Goal: Transaction & Acquisition: Purchase product/service

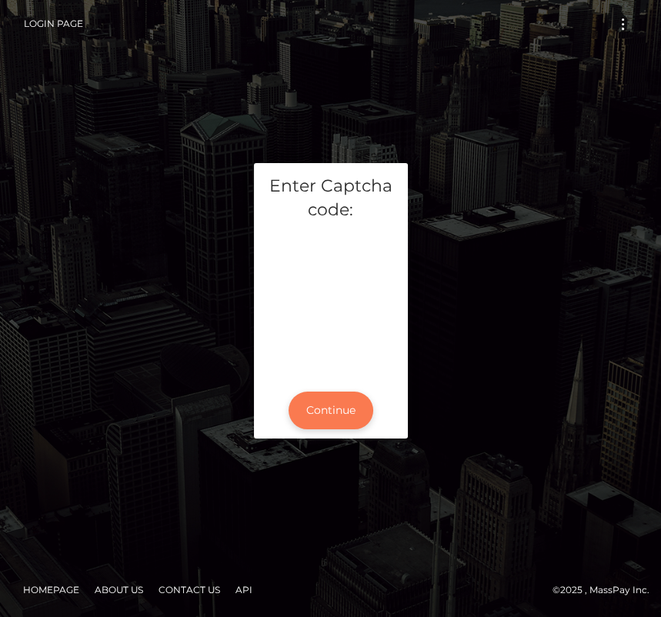
click at [320, 408] on button "Continue" at bounding box center [330, 411] width 85 height 38
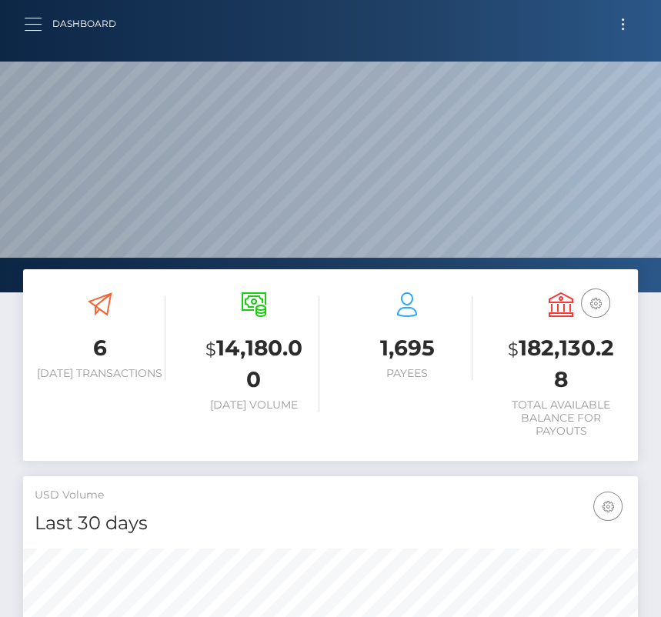
scroll to position [272, 295]
click at [29, 25] on button "button" at bounding box center [38, 24] width 28 height 21
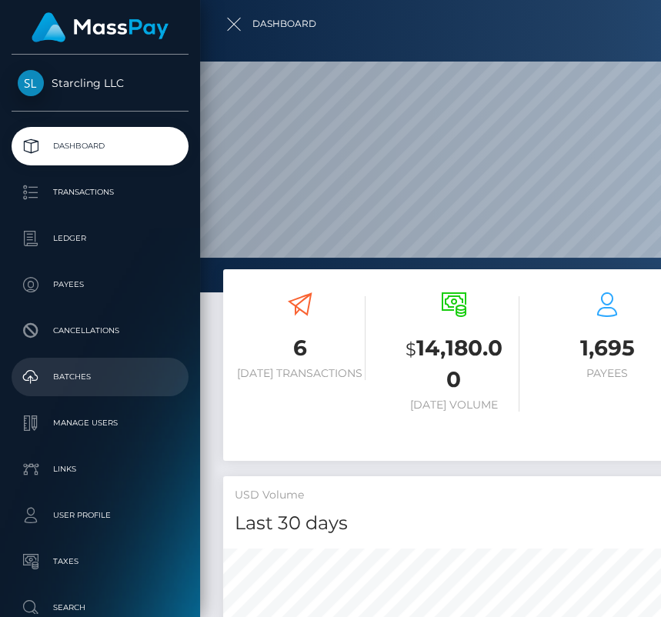
click at [75, 375] on p "Batches" at bounding box center [100, 376] width 165 height 23
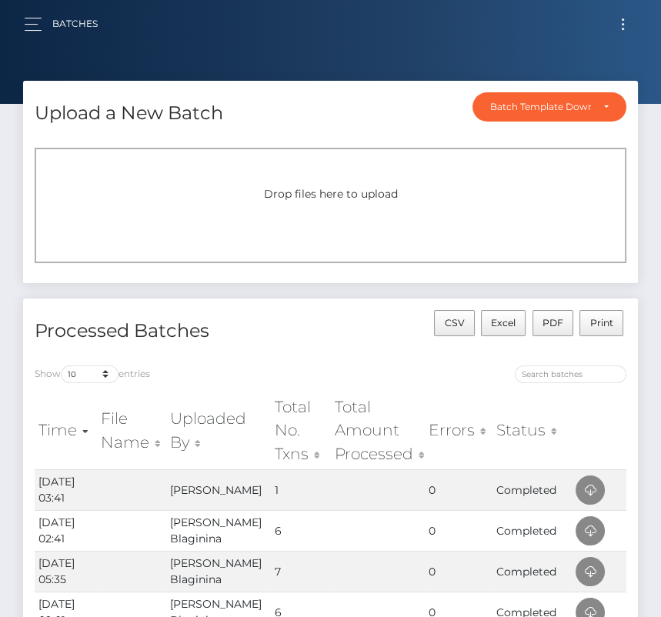
click at [628, 27] on button "Toggle navigation" at bounding box center [623, 24] width 28 height 21
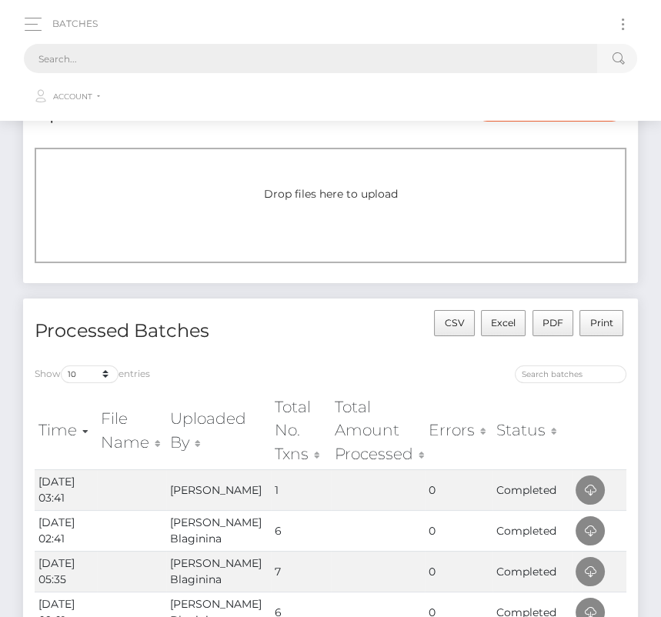
click at [317, 58] on input "text" at bounding box center [310, 58] width 573 height 29
paste input "788020"
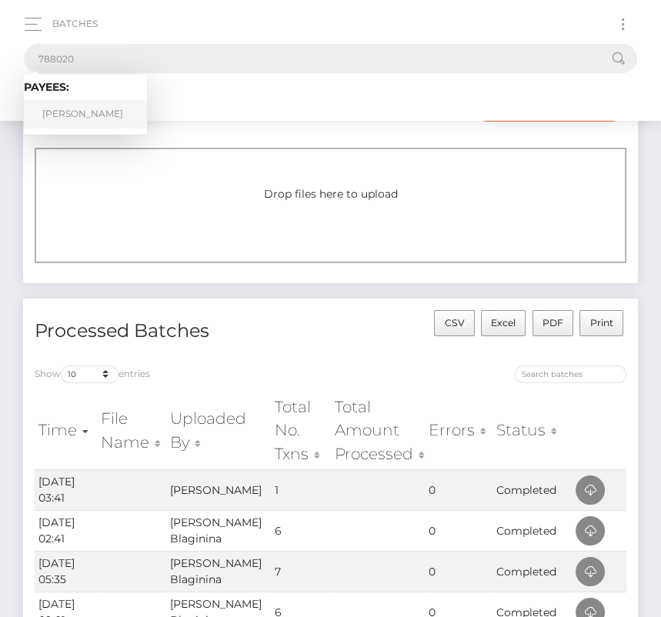
type input "788020"
click at [69, 107] on link "Todd C Pearson" at bounding box center [85, 114] width 123 height 28
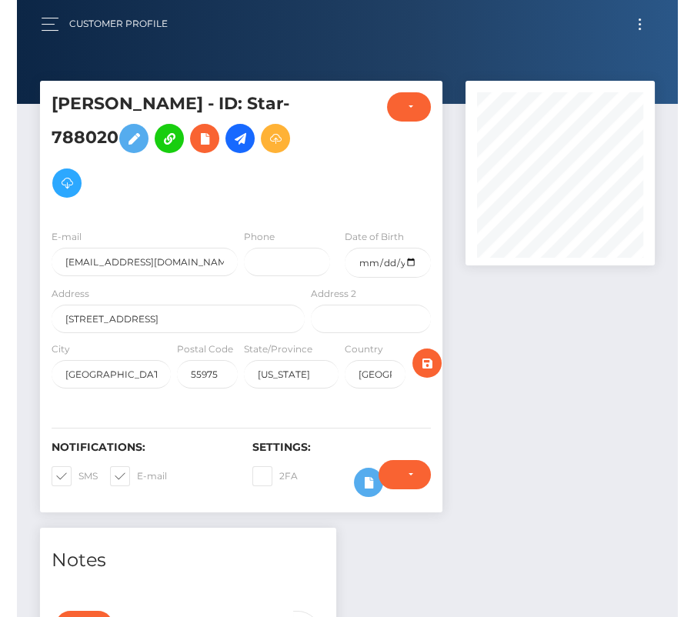
scroll to position [185, 189]
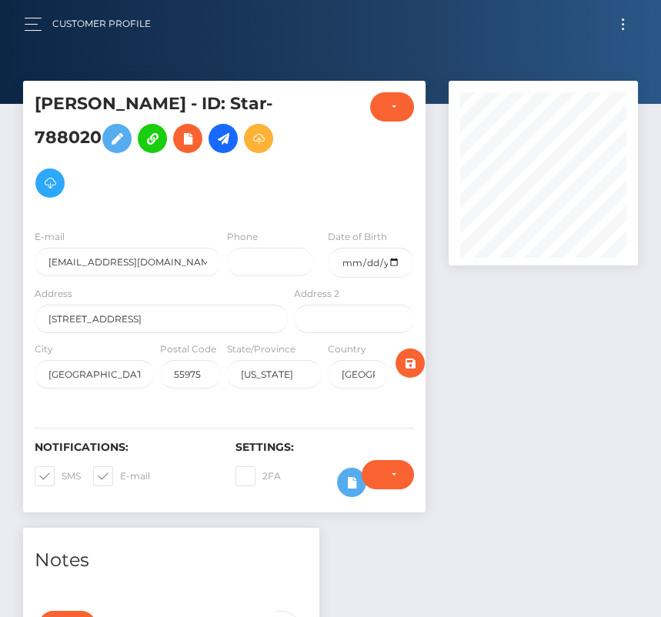
drag, startPoint x: 45, startPoint y: 472, endPoint x: 5, endPoint y: 386, distance: 95.0
click at [62, 473] on span at bounding box center [62, 476] width 0 height 12
click at [62, 473] on input "SMS" at bounding box center [67, 471] width 10 height 10
checkbox input "false"
click at [120, 471] on span at bounding box center [120, 476] width 0 height 12
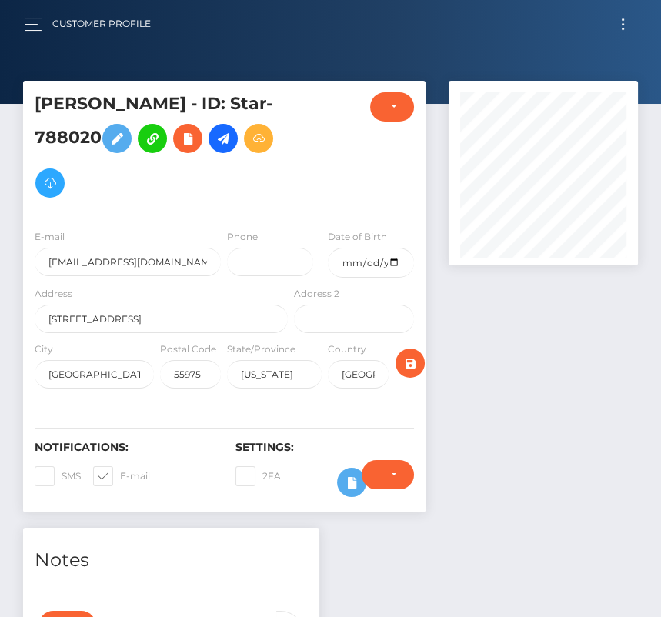
click at [120, 471] on input "E-mail" at bounding box center [125, 471] width 10 height 10
checkbox input "false"
click at [401, 267] on input "date" at bounding box center [371, 263] width 86 height 30
click at [392, 254] on input "date" at bounding box center [371, 263] width 86 height 30
click at [392, 262] on input "date" at bounding box center [371, 263] width 86 height 30
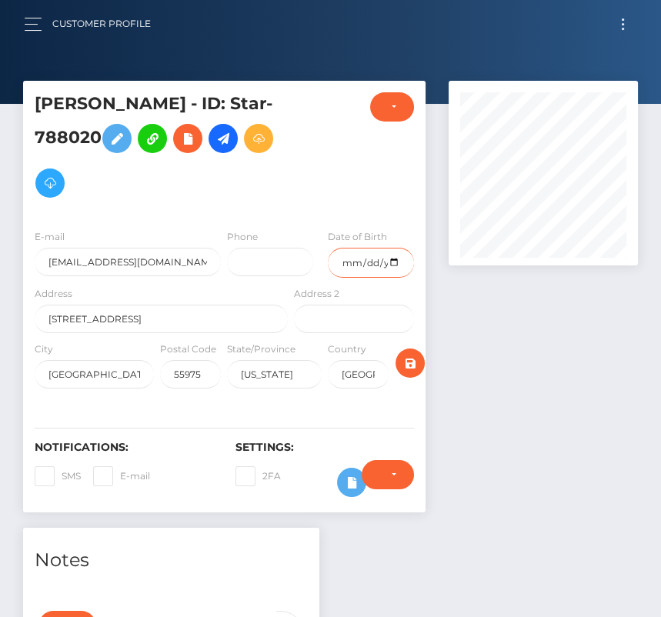
type input "1970-09-28"
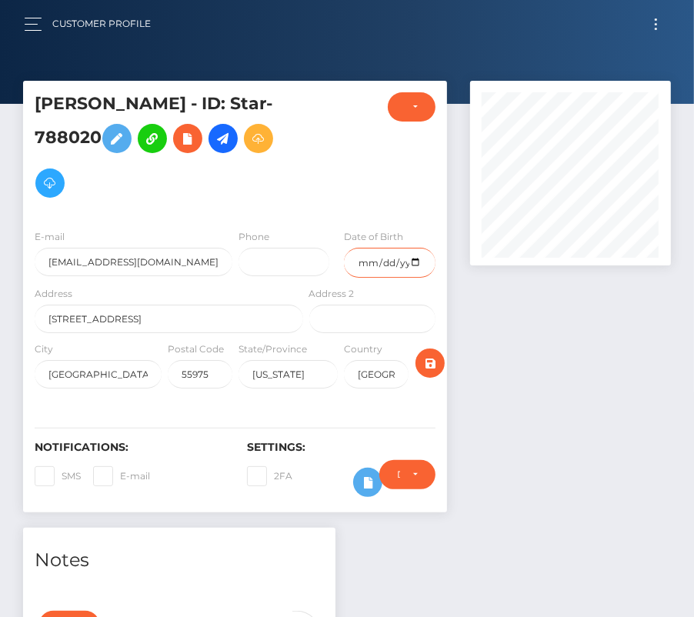
scroll to position [769095, 769079]
click at [435, 355] on icon "submit" at bounding box center [430, 363] width 18 height 19
click at [229, 136] on icon at bounding box center [223, 138] width 18 height 19
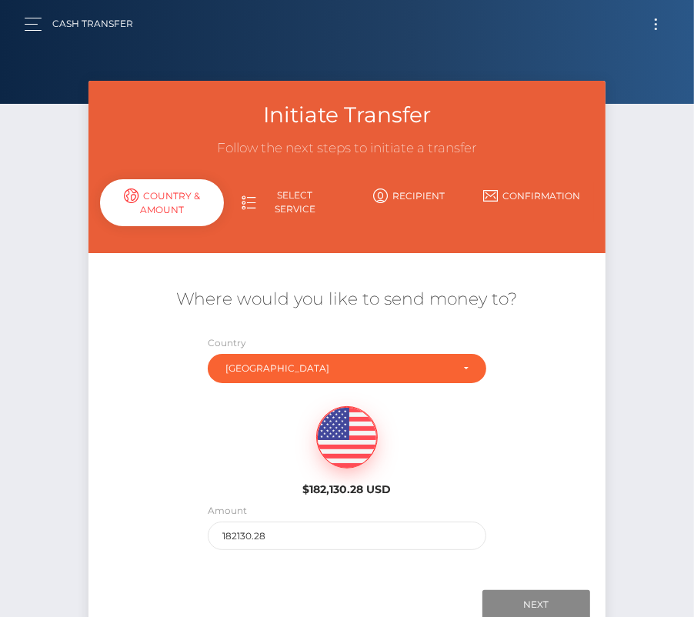
scroll to position [102, 0]
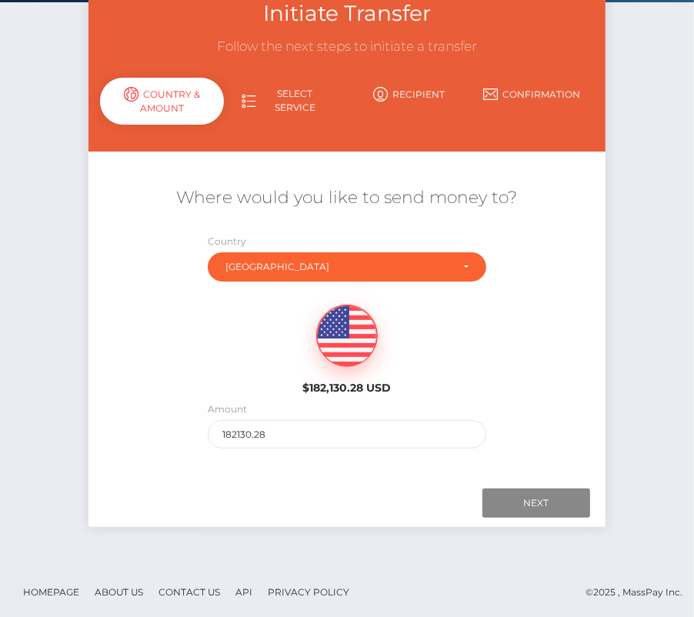
click at [265, 447] on div "Amount 182130.28" at bounding box center [347, 428] width 302 height 55
click at [257, 427] on input "182130.28" at bounding box center [347, 434] width 278 height 28
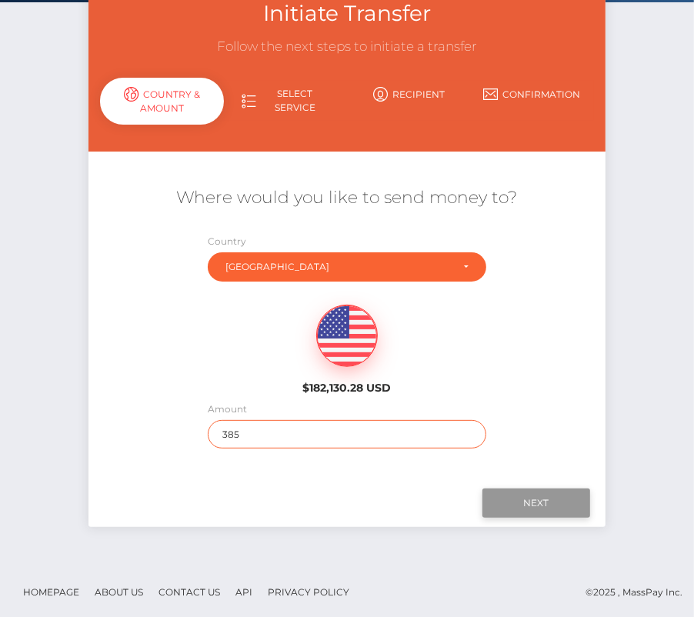
type input "385"
click at [555, 492] on input "Next" at bounding box center [536, 502] width 108 height 29
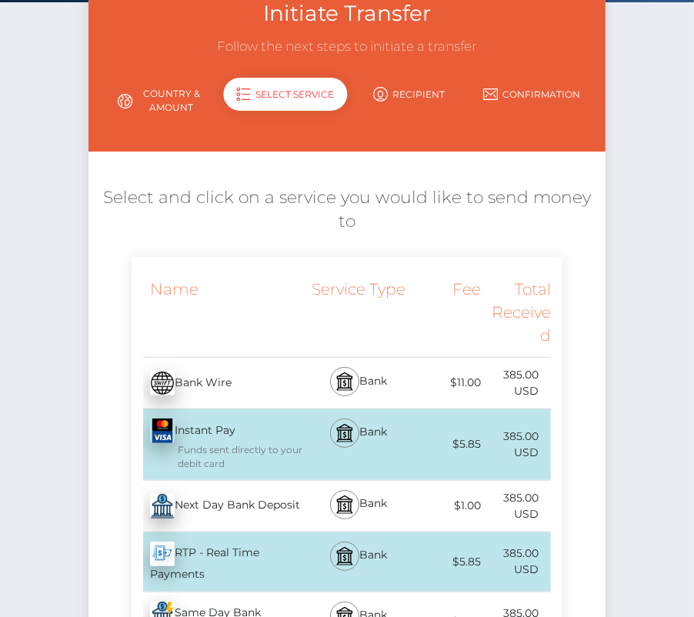
click at [231, 485] on div "Next Day Bank Deposit - USD" at bounding box center [219, 506] width 175 height 43
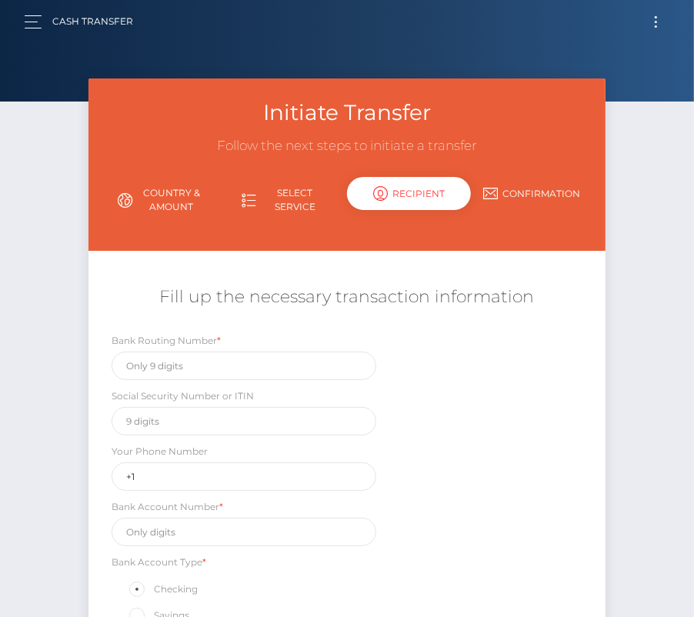
scroll to position [0, 0]
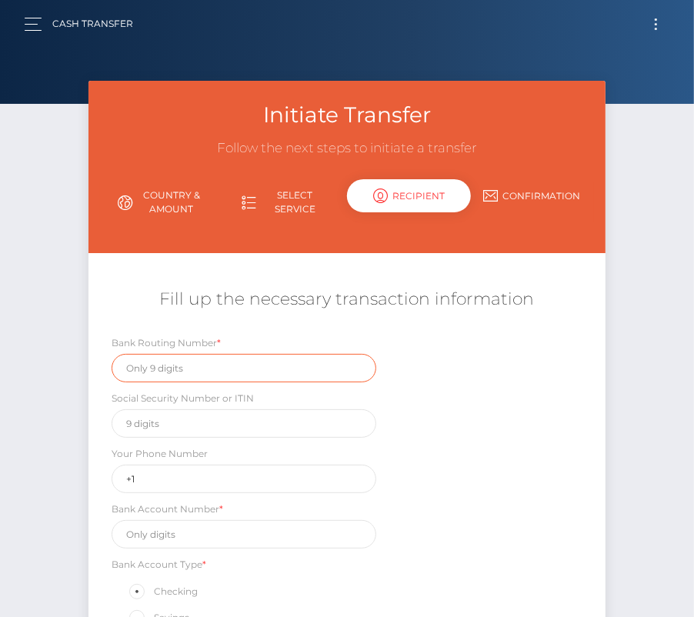
click at [154, 363] on input "text" at bounding box center [244, 368] width 265 height 28
paste input "091300159"
type input "091300159"
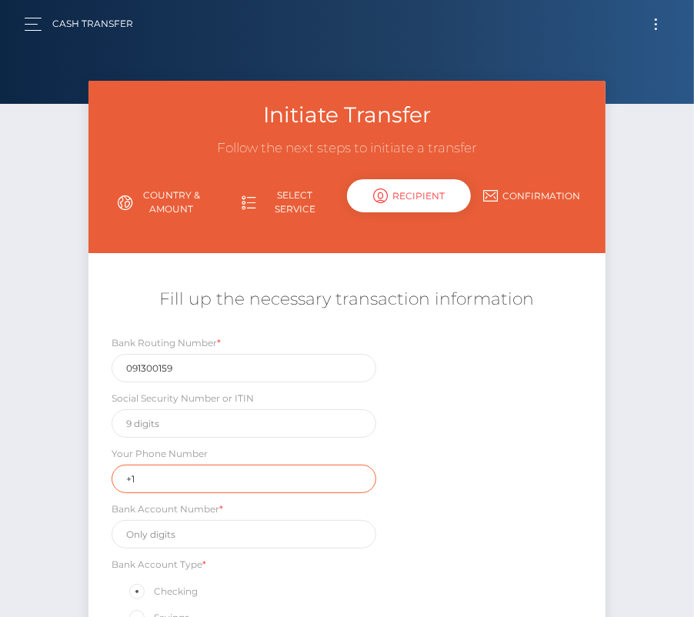
click at [179, 465] on input "+1" at bounding box center [244, 479] width 265 height 28
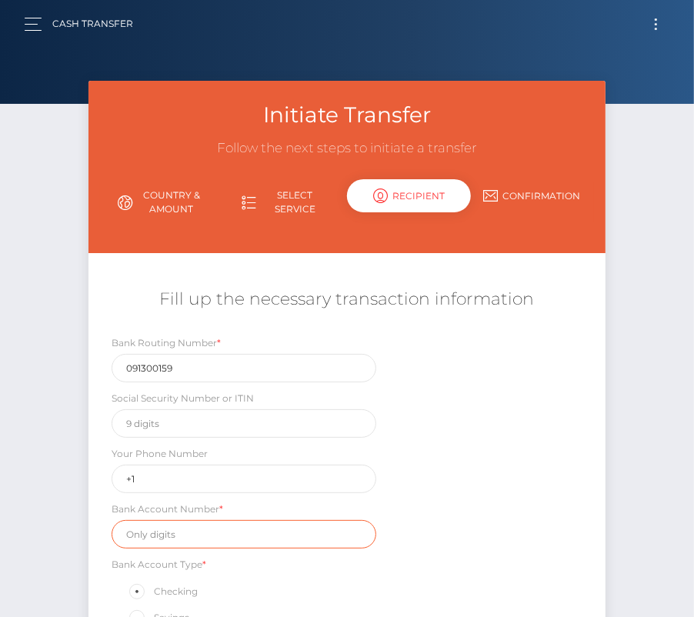
click at [156, 522] on input "text" at bounding box center [244, 534] width 265 height 28
paste input "4000074786"
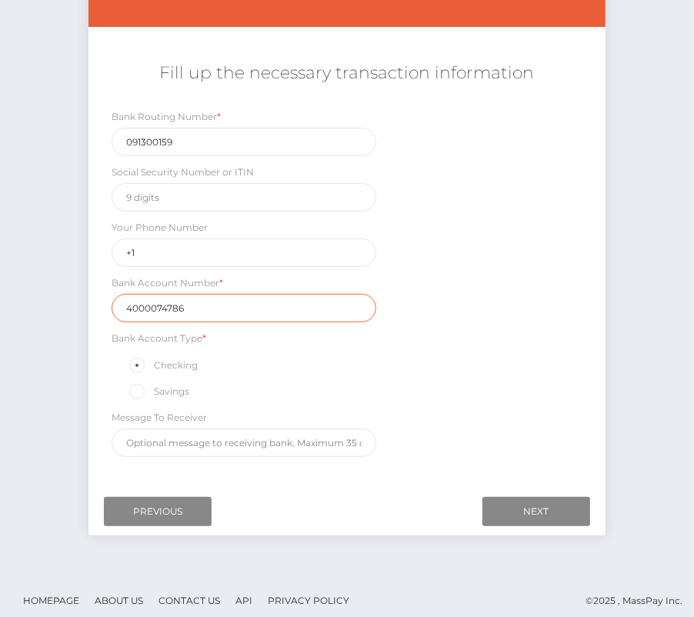
scroll to position [228, 0]
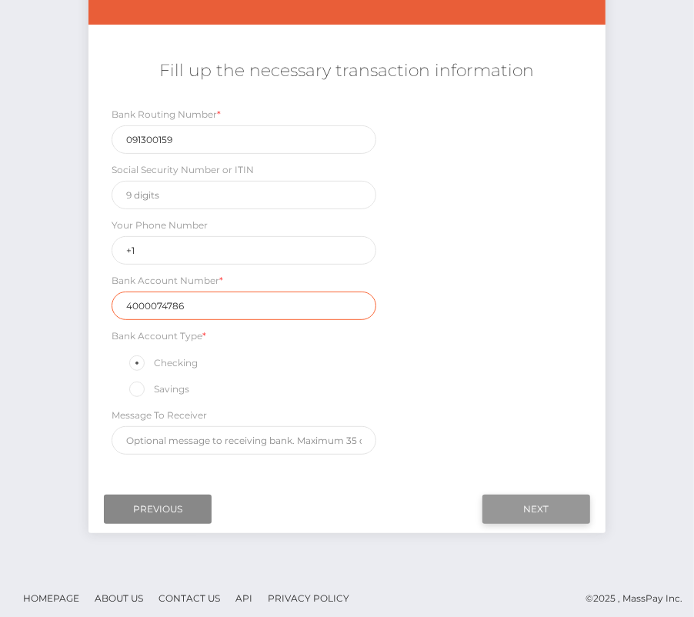
type input "4000074786"
click at [545, 495] on input "Next" at bounding box center [536, 509] width 108 height 29
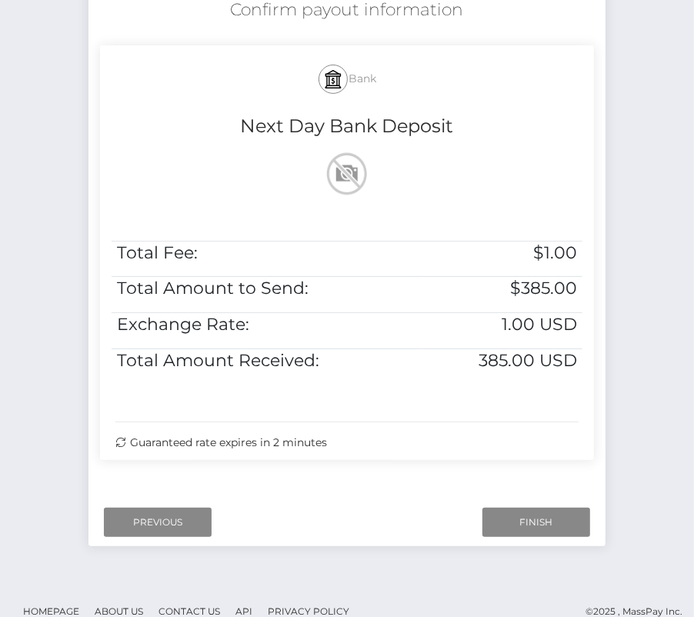
scroll to position [308, 0]
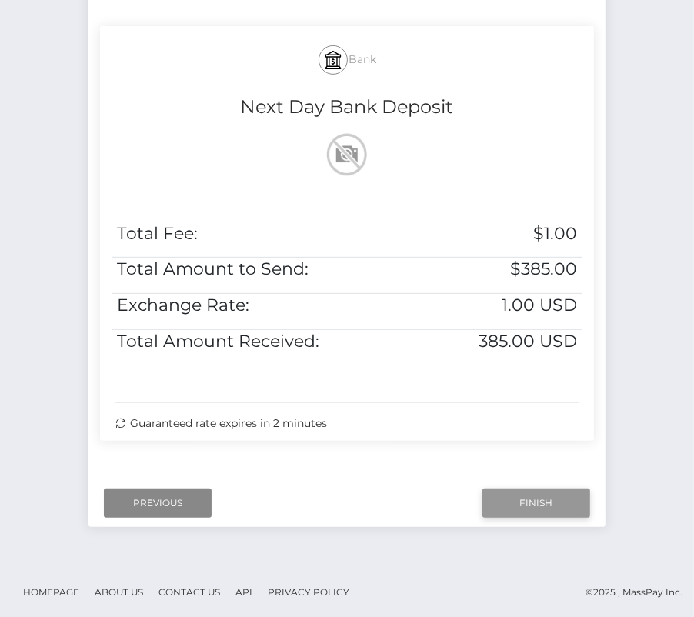
click at [531, 501] on input "Finish" at bounding box center [536, 502] width 108 height 29
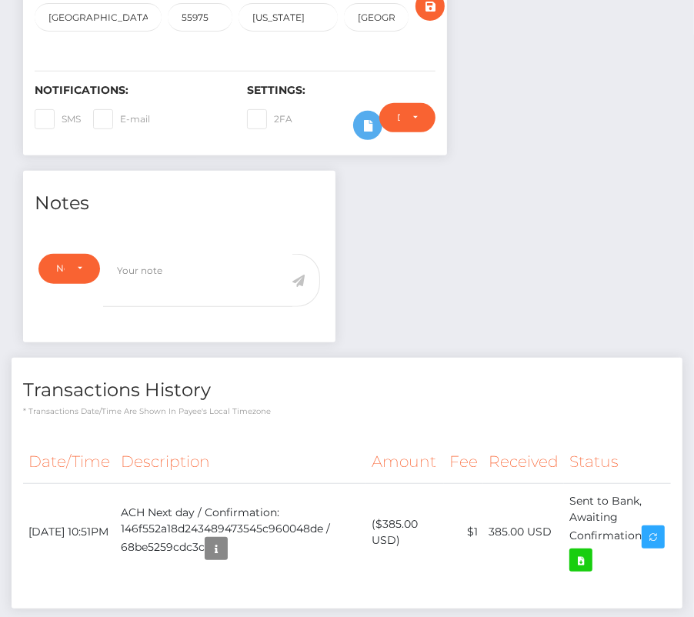
scroll to position [356, 0]
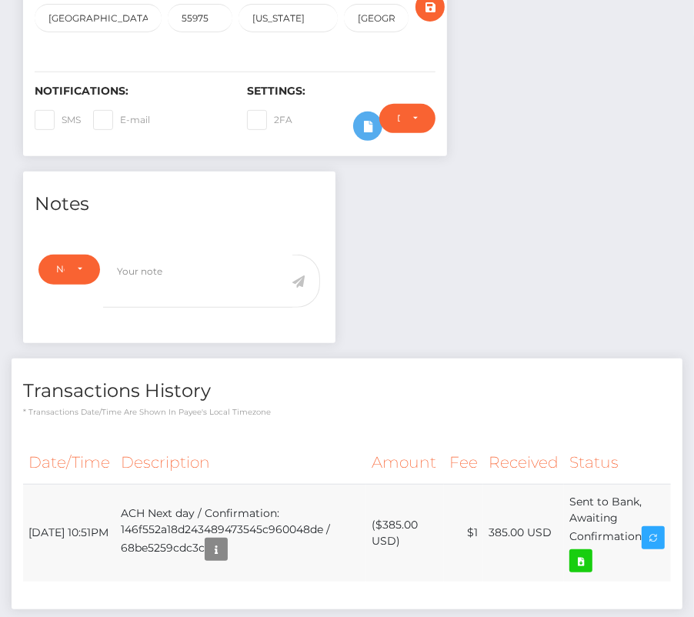
drag, startPoint x: 25, startPoint y: 506, endPoint x: 625, endPoint y: 540, distance: 600.2
click at [625, 540] on tr "September 7, 2025 10:51PM ACH Next day / Confirmation: 146f552a18d243489473545c…" at bounding box center [347, 533] width 648 height 98
copy table "Date/Time Description Amount Fee Received Status"
click at [590, 552] on icon at bounding box center [581, 561] width 18 height 19
click at [0, 0] on div "Todd C Pearson - ID: Star-788020 CLOSED ACTIVE E-mail +1" at bounding box center [347, 213] width 694 height 976
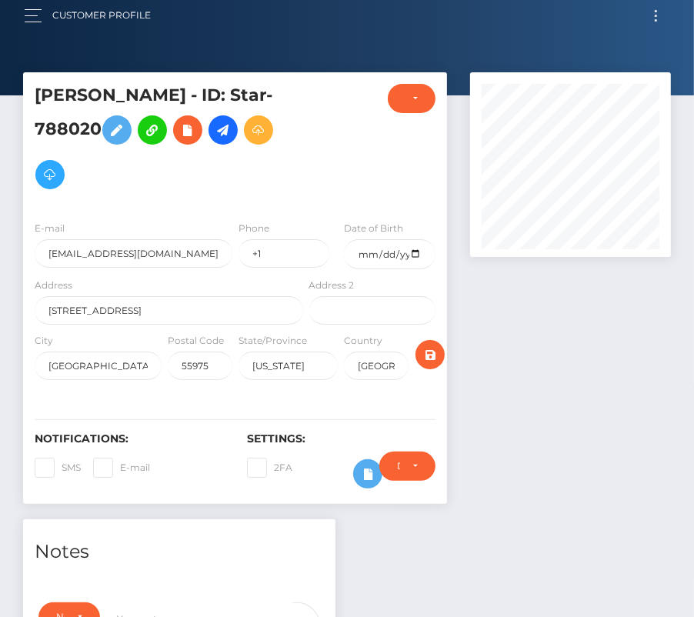
scroll to position [0, 0]
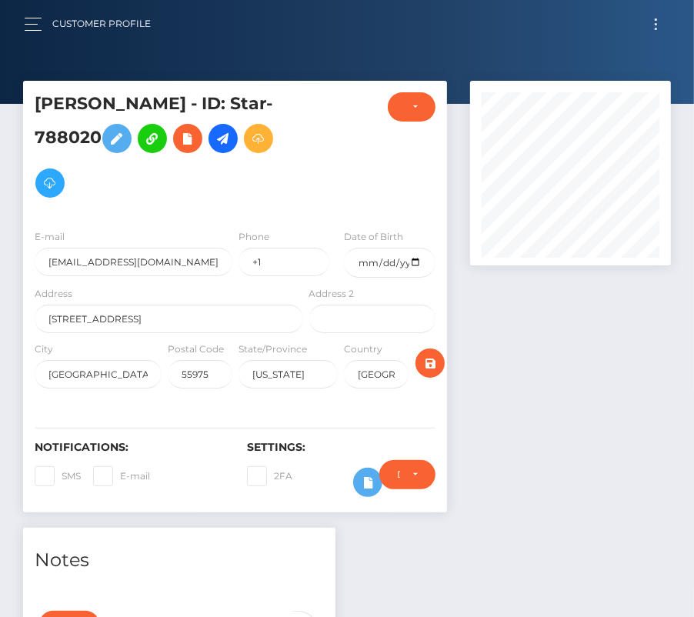
click at [656, 25] on button "Toggle navigation" at bounding box center [656, 24] width 28 height 21
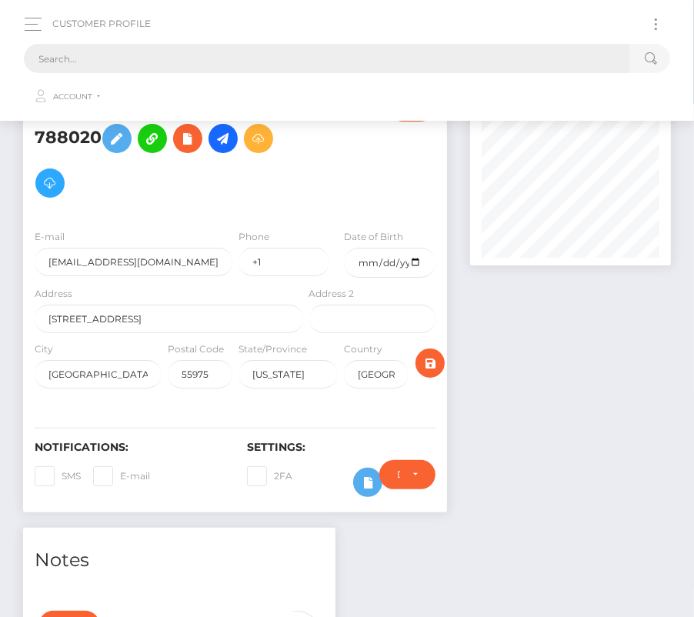
click at [378, 44] on input "text" at bounding box center [327, 58] width 606 height 29
paste input "1581558"
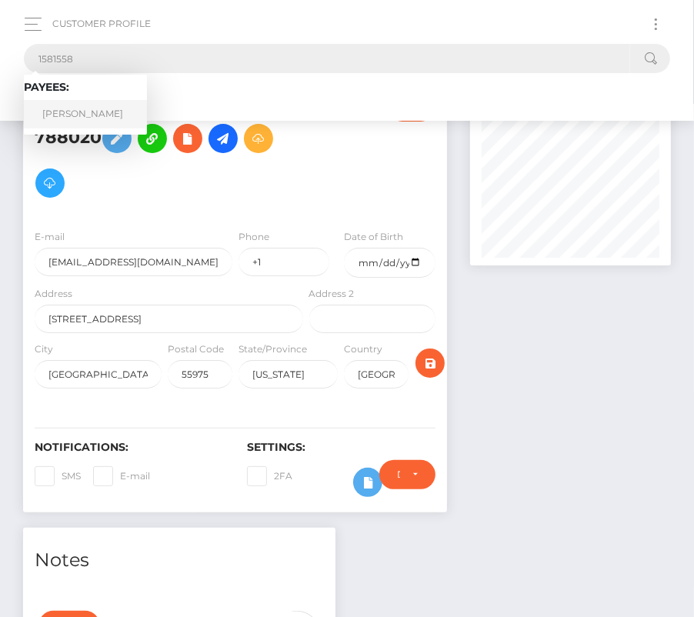
type input "1581558"
click at [76, 108] on link "Alexis Gomez Gomez" at bounding box center [85, 114] width 123 height 28
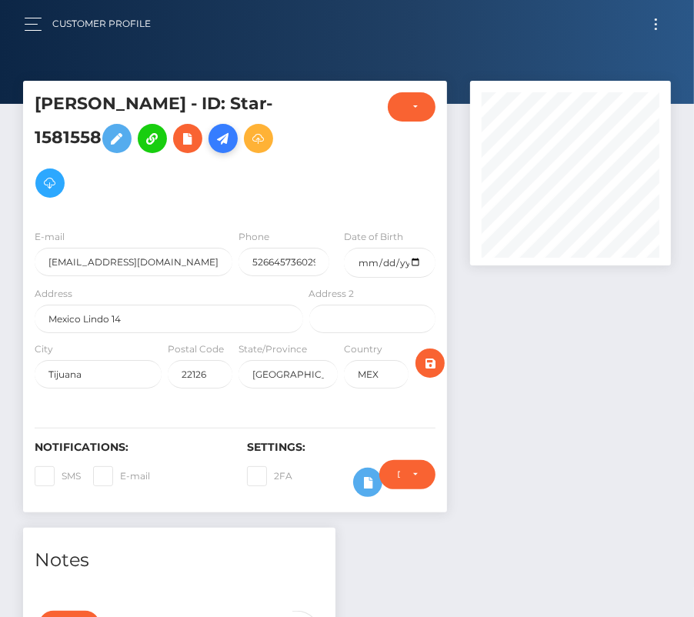
click at [232, 141] on icon at bounding box center [223, 138] width 18 height 19
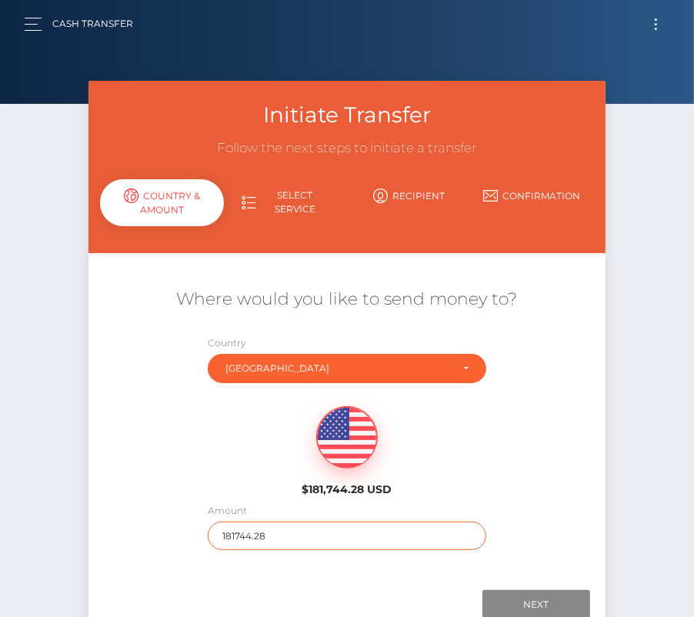
click at [257, 523] on input "181744.28" at bounding box center [347, 536] width 278 height 28
click at [252, 538] on input "181744.28" at bounding box center [347, 536] width 278 height 28
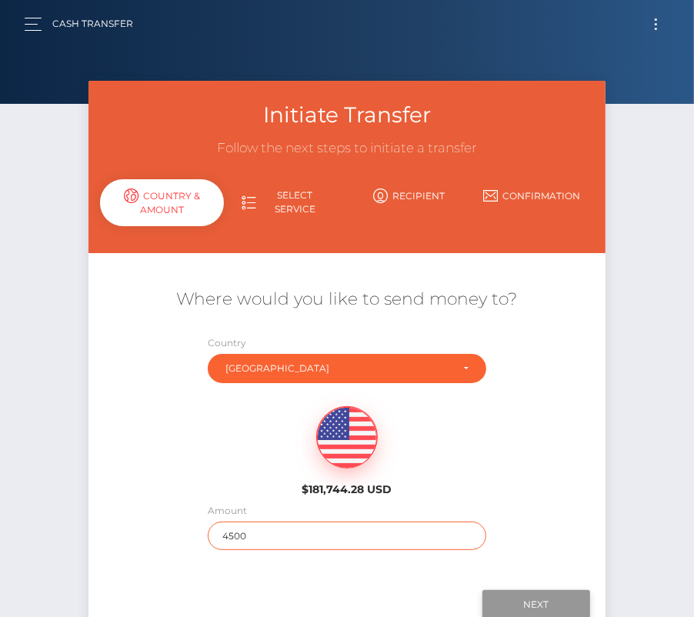
type input "4500"
click at [537, 602] on input "Next" at bounding box center [536, 604] width 108 height 29
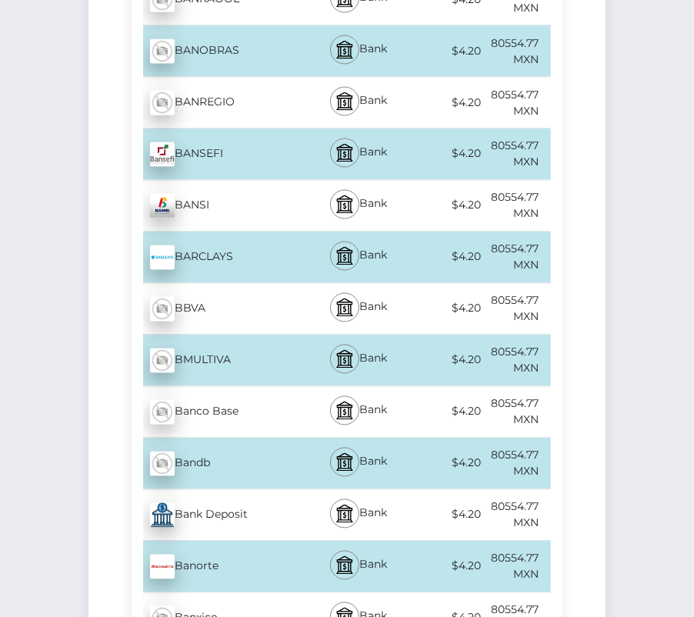
scroll to position [1429, 0]
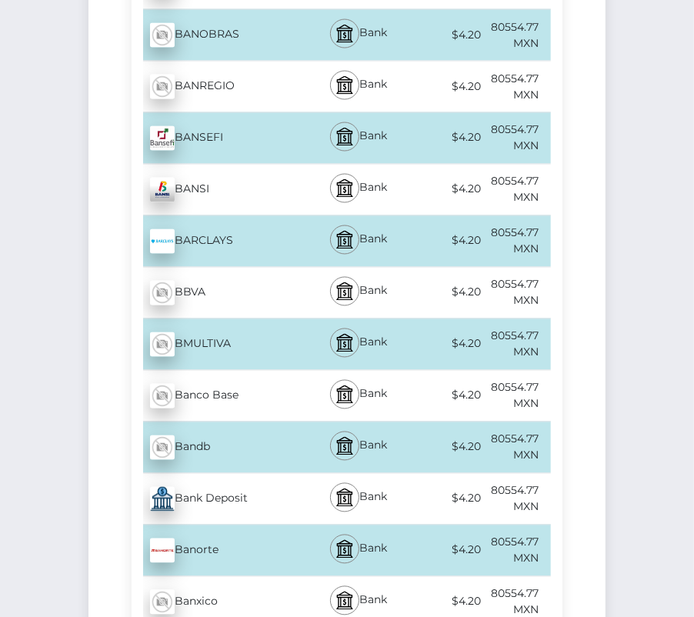
click at [233, 529] on div "Banorte - MXN" at bounding box center [219, 550] width 175 height 43
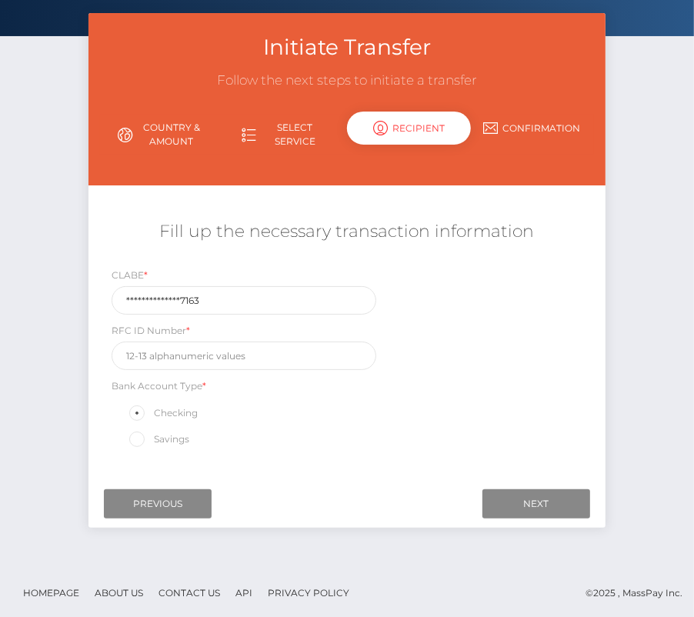
scroll to position [0, 0]
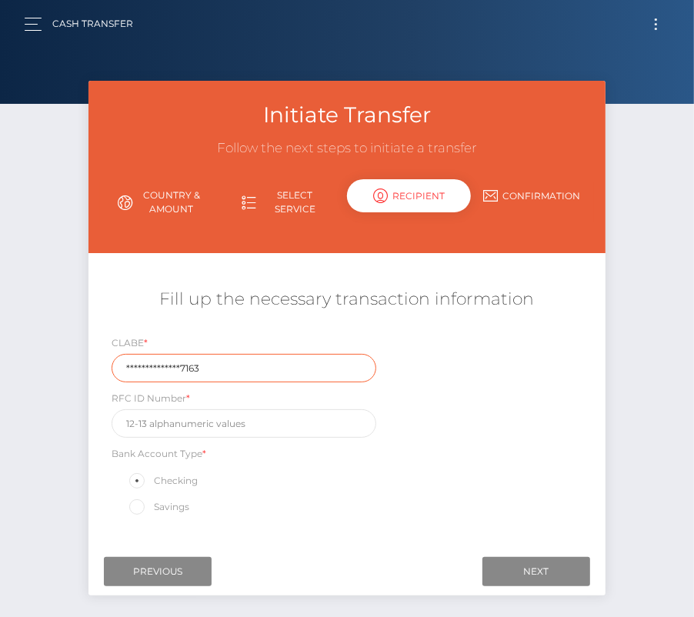
drag, startPoint x: 212, startPoint y: 363, endPoint x: 50, endPoint y: 363, distance: 161.5
click at [50, 363] on div "Initiate Transfer Follow the next steps to initiate a transfer Country & Amount…" at bounding box center [347, 357] width 694 height 553
paste input "07202801220410"
type input "072028012204107163"
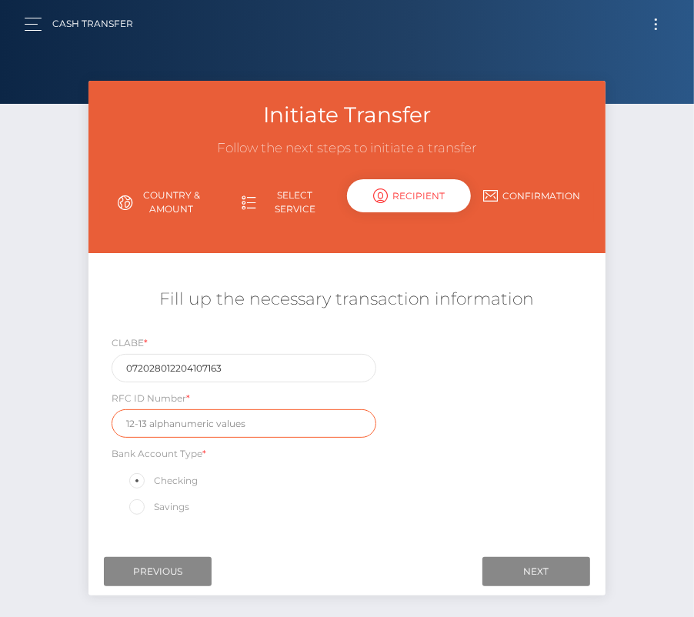
click at [174, 425] on input "text" at bounding box center [244, 423] width 265 height 28
paste input "GOGA920406MY"
type input "GOGA920406MY"
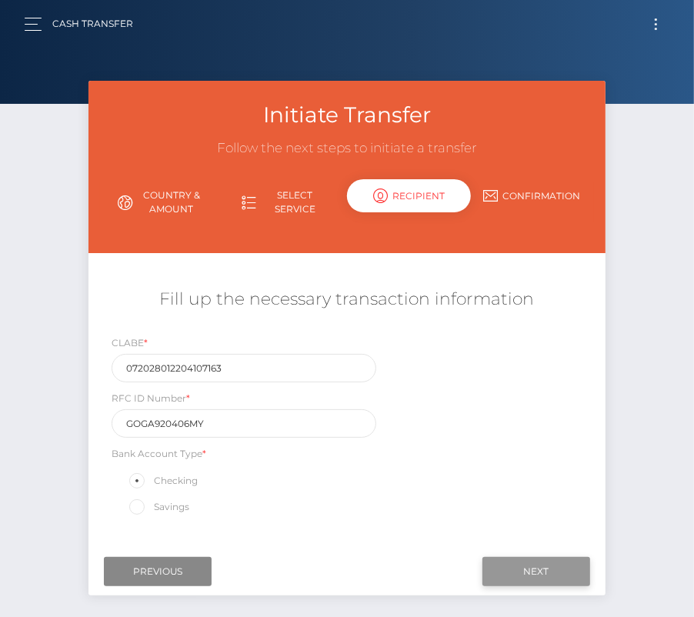
click at [523, 573] on input "Next" at bounding box center [536, 571] width 108 height 29
click at [532, 564] on input "Next" at bounding box center [536, 571] width 108 height 29
click at [215, 422] on input "GOGA920406MY" at bounding box center [244, 423] width 265 height 28
drag, startPoint x: 227, startPoint y: 423, endPoint x: 50, endPoint y: 423, distance: 176.9
click at [50, 423] on div "Initiate Transfer Follow the next steps to initiate a transfer Country & Amount…" at bounding box center [347, 357] width 694 height 553
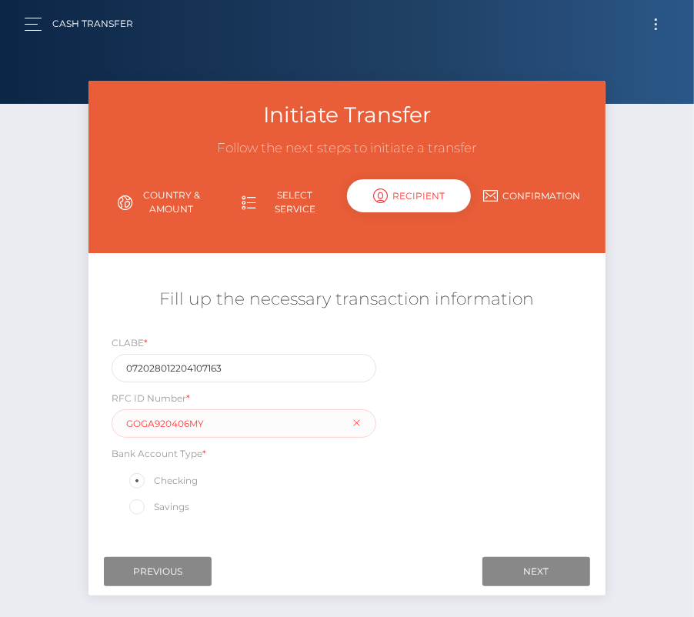
click at [426, 471] on div "[PERSON_NAME] * 072028012204107163 RFC ID Number * GOGA920406MY Bank Account Ty…" at bounding box center [346, 430] width 517 height 190
click at [514, 570] on input "Next" at bounding box center [536, 571] width 108 height 29
click at [130, 567] on input "Previous" at bounding box center [158, 571] width 108 height 29
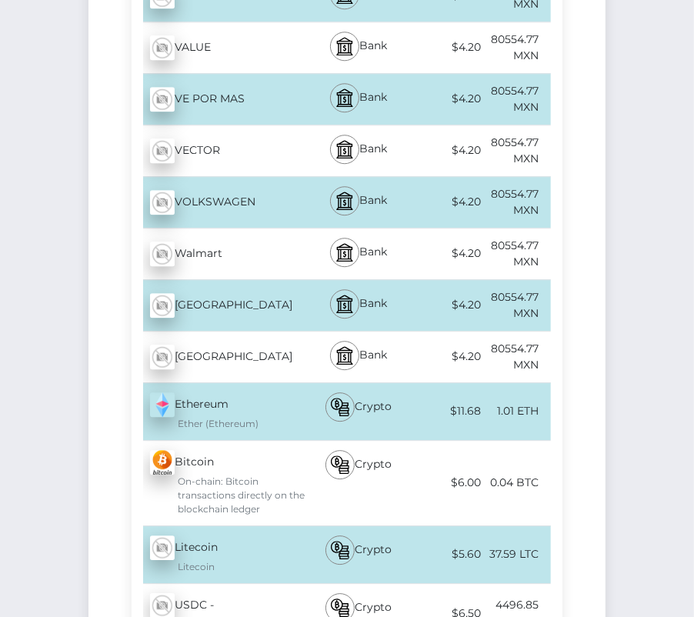
scroll to position [5567, 0]
